Goal: Entertainment & Leisure: Consume media (video, audio)

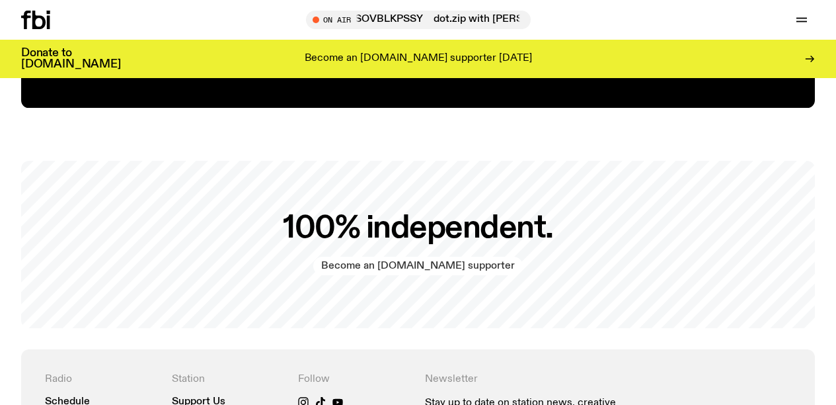
scroll to position [2534, 0]
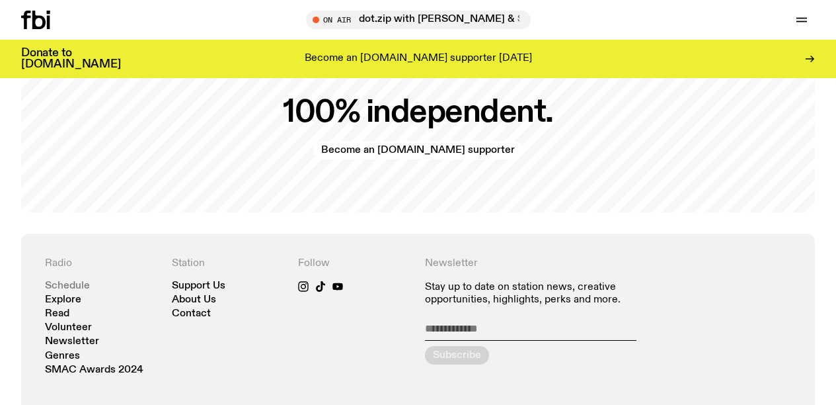
click at [63, 286] on link "Schedule" at bounding box center [67, 286] width 45 height 10
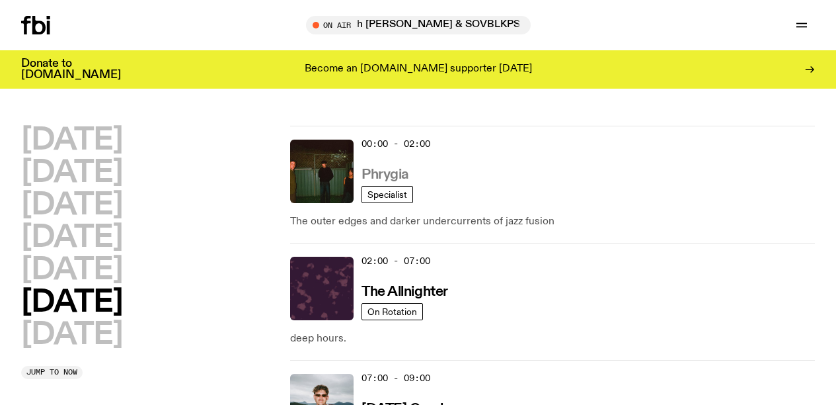
click at [385, 173] on h3 "Phrygia" at bounding box center [386, 175] width 48 height 14
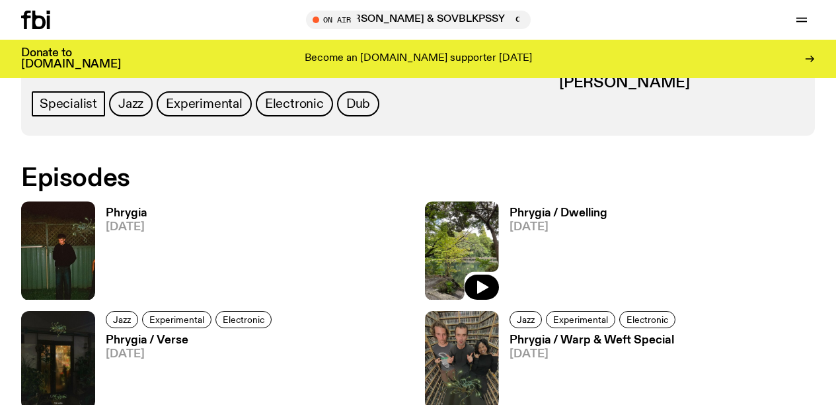
scroll to position [645, 0]
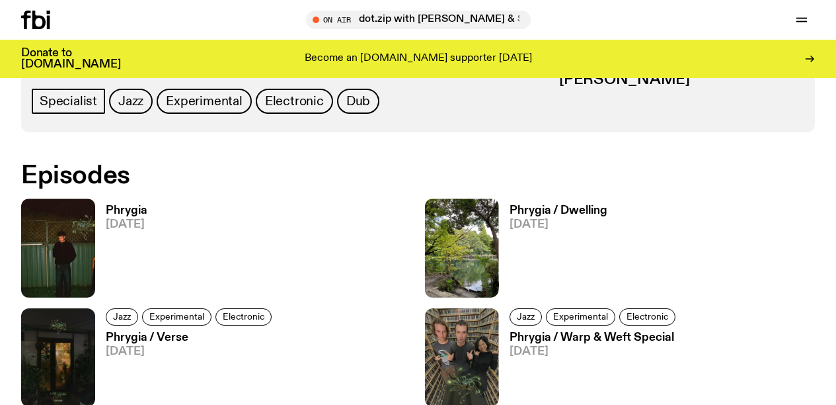
click at [543, 210] on h3 "Phrygia / Dwelling" at bounding box center [559, 210] width 98 height 11
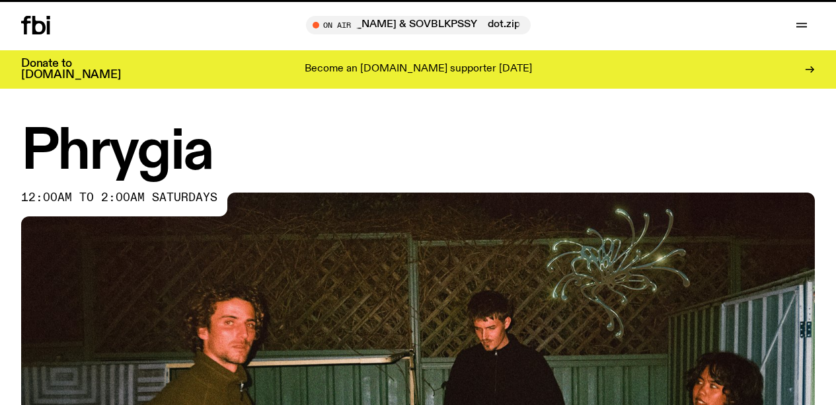
scroll to position [645, 0]
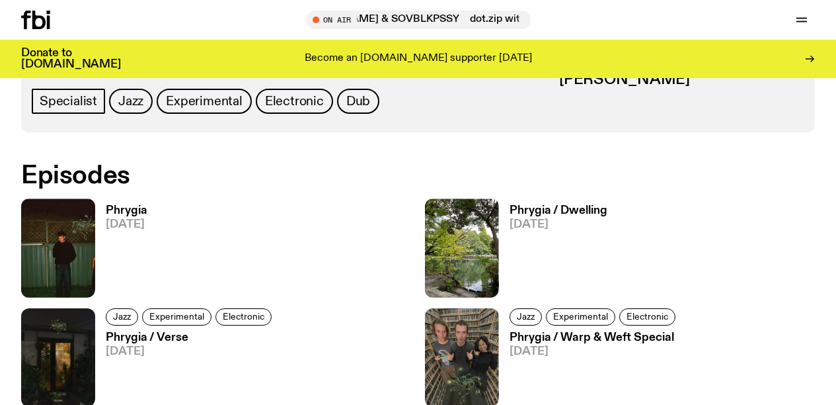
click at [122, 210] on h3 "Phrygia" at bounding box center [127, 210] width 42 height 11
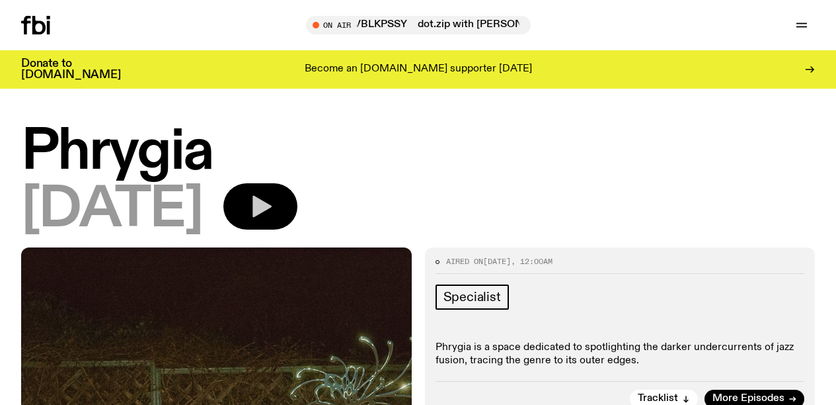
click at [272, 205] on icon "button" at bounding box center [262, 207] width 19 height 22
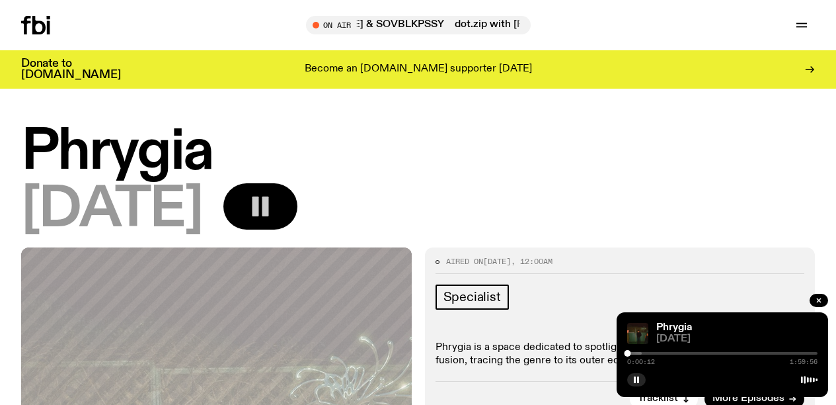
click at [632, 354] on div "0:00:12 1:59:56" at bounding box center [722, 357] width 190 height 16
click at [633, 354] on div "0:00:14 1:59:56" at bounding box center [722, 357] width 190 height 16
click at [636, 352] on div at bounding box center [564, 353] width 190 height 3
click at [643, 352] on div at bounding box center [572, 353] width 190 height 3
click at [650, 352] on div at bounding box center [576, 353] width 190 height 3
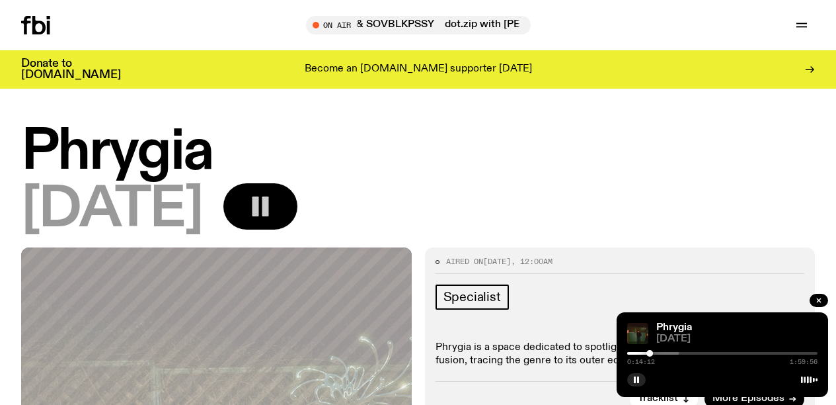
click at [656, 352] on div at bounding box center [584, 353] width 190 height 3
click at [663, 352] on div at bounding box center [591, 353] width 190 height 3
click at [661, 351] on div at bounding box center [661, 353] width 7 height 7
click at [658, 352] on div at bounding box center [566, 353] width 190 height 3
click at [654, 352] on div at bounding box center [562, 353] width 190 height 3
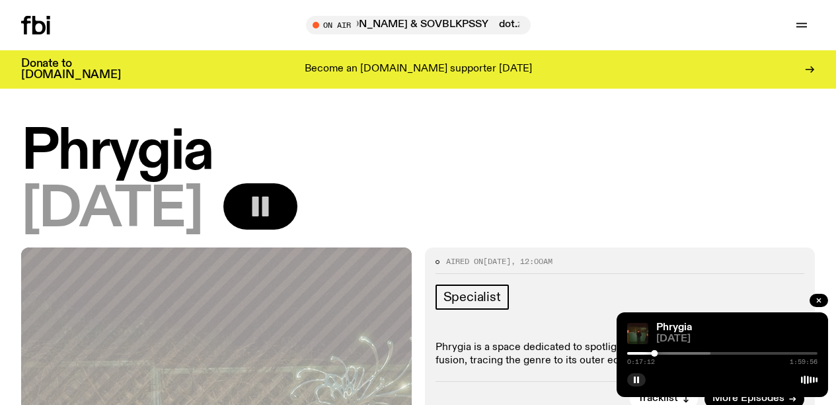
click at [660, 352] on div at bounding box center [615, 353] width 190 height 3
